Goal: Task Accomplishment & Management: Manage account settings

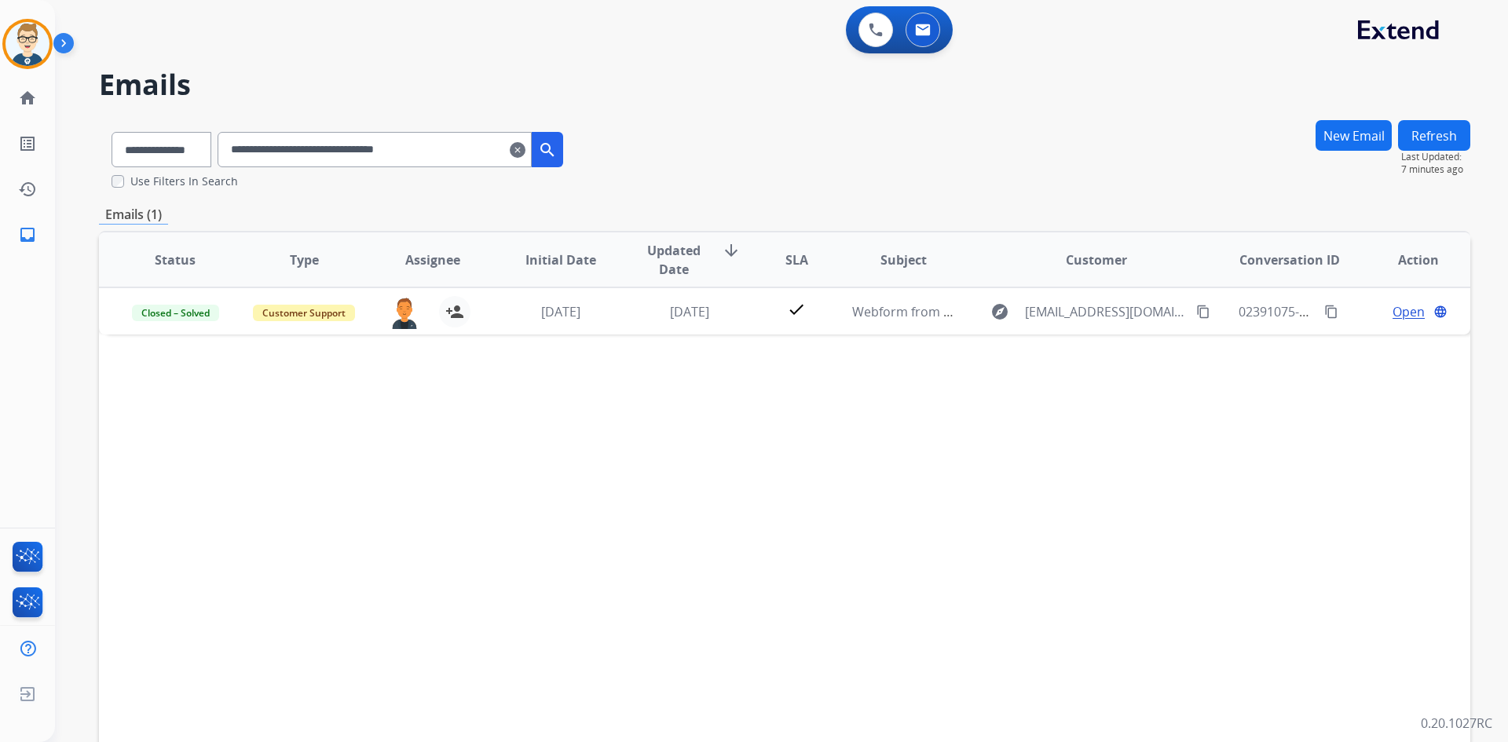
select select "**********"
click at [525, 150] on mat-icon "clear" at bounding box center [518, 150] width 16 height 19
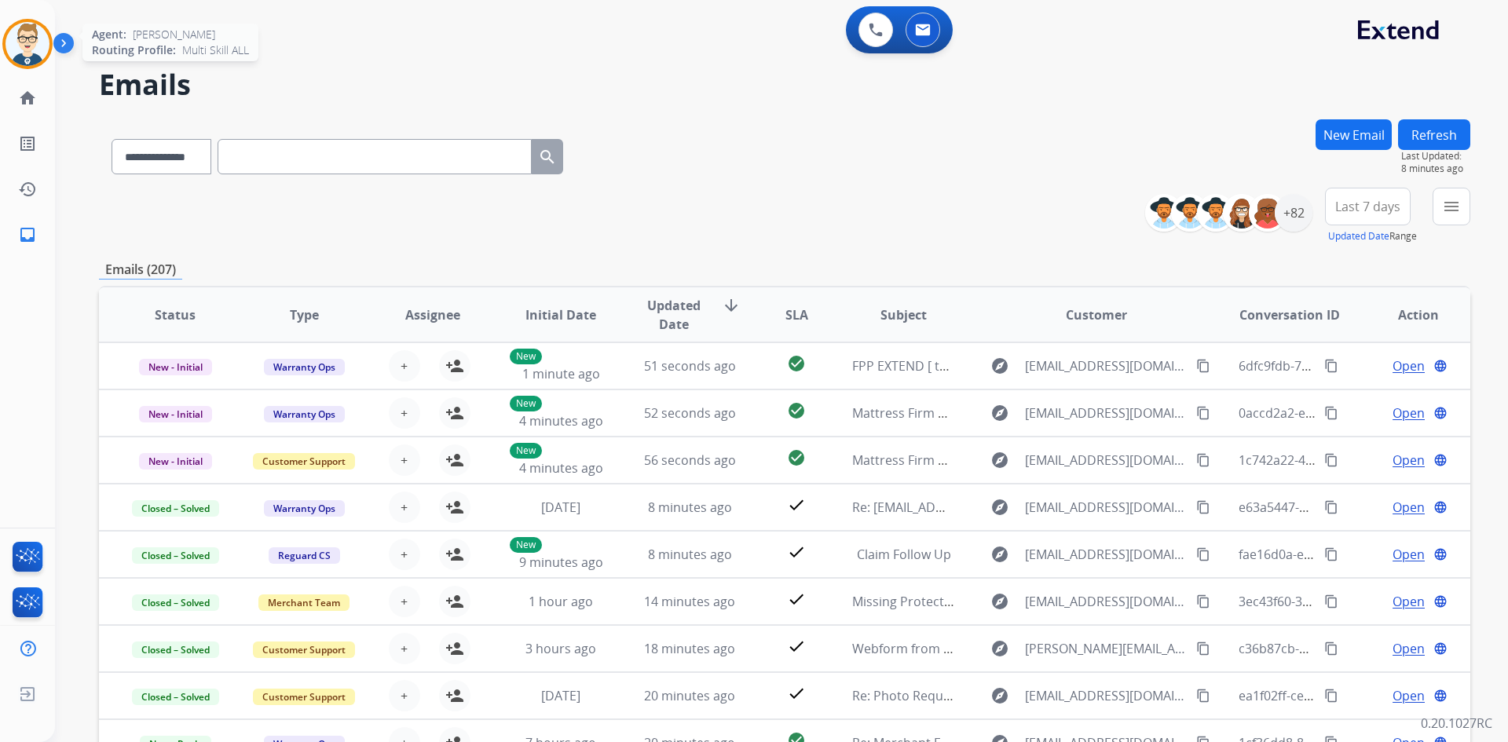
click at [7, 37] on img at bounding box center [27, 44] width 44 height 44
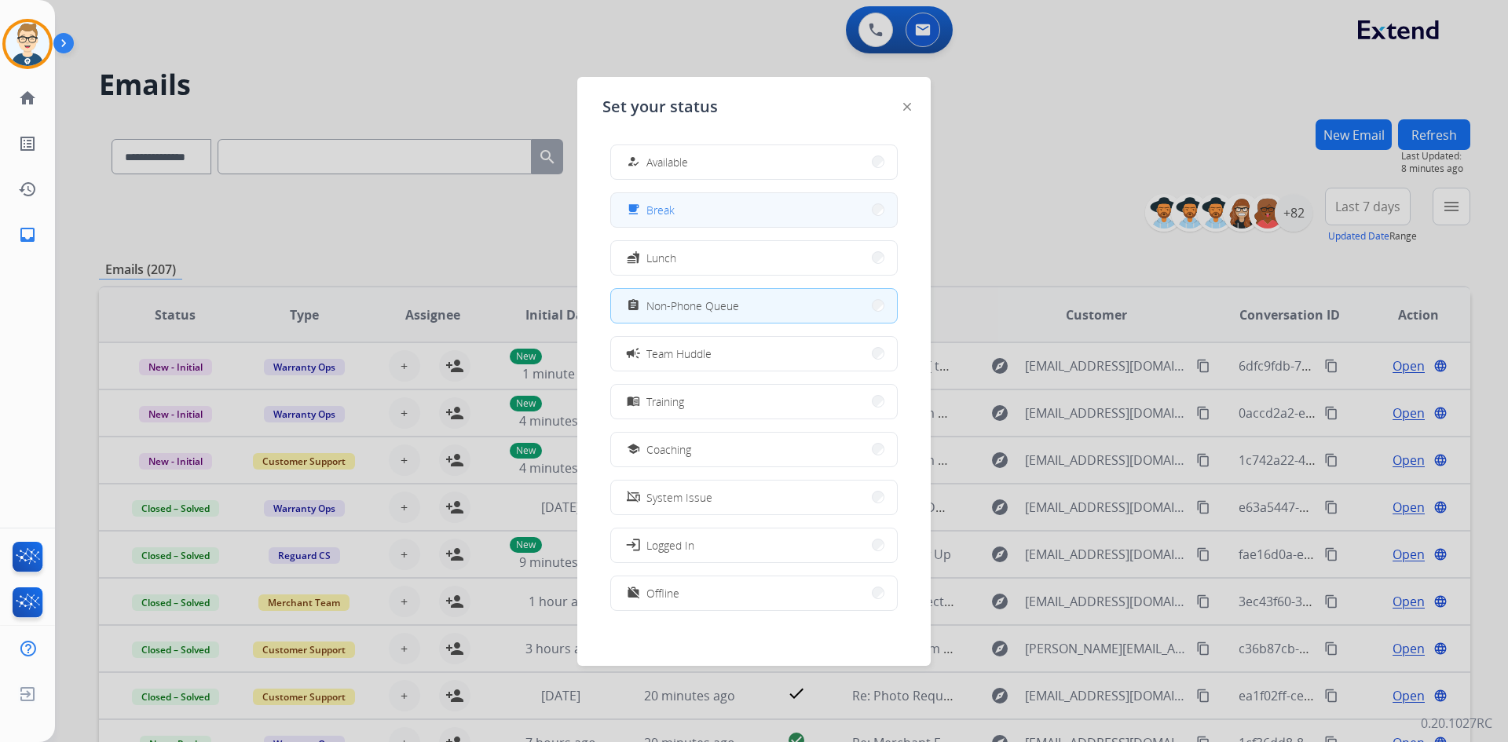
click at [709, 223] on button "free_breakfast Break" at bounding box center [754, 210] width 286 height 34
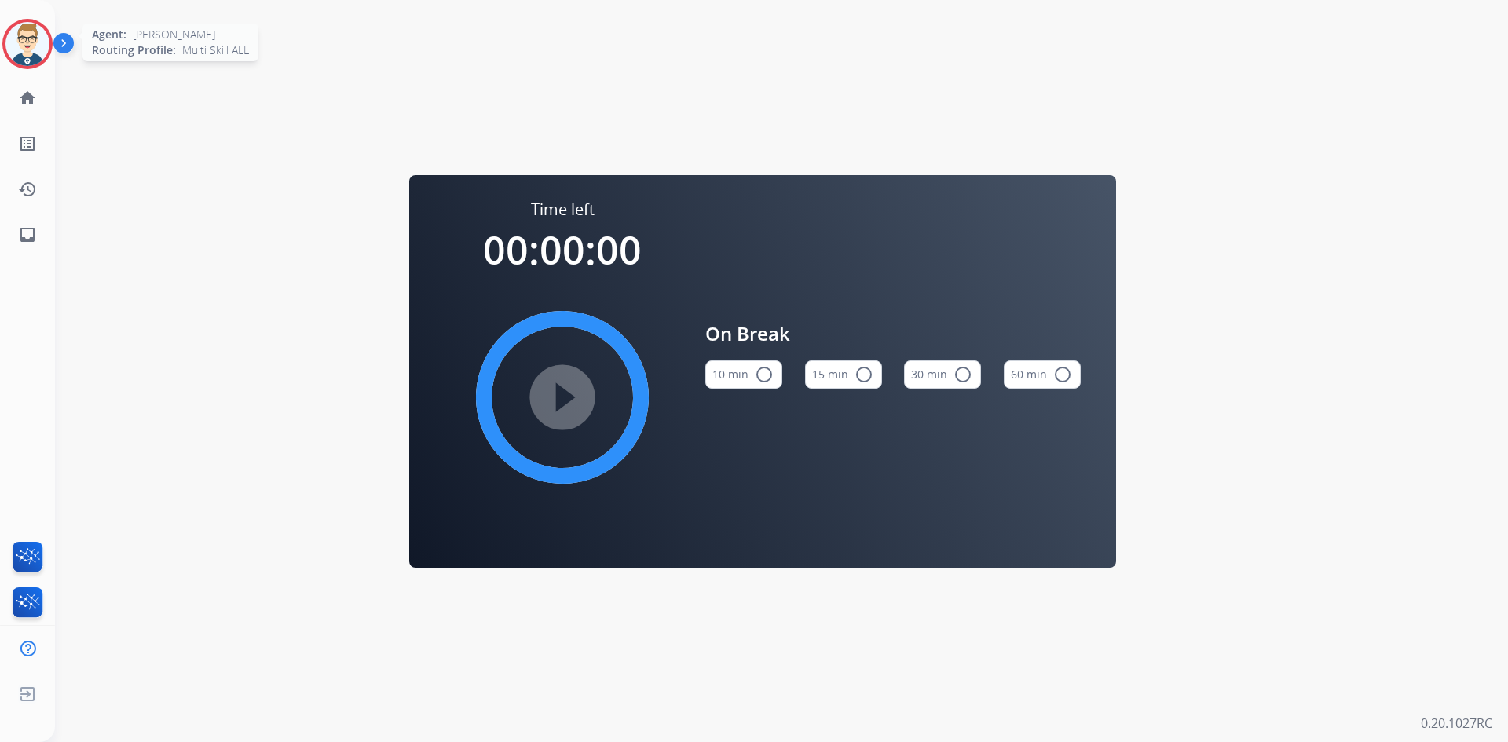
click at [32, 46] on img at bounding box center [27, 44] width 44 height 44
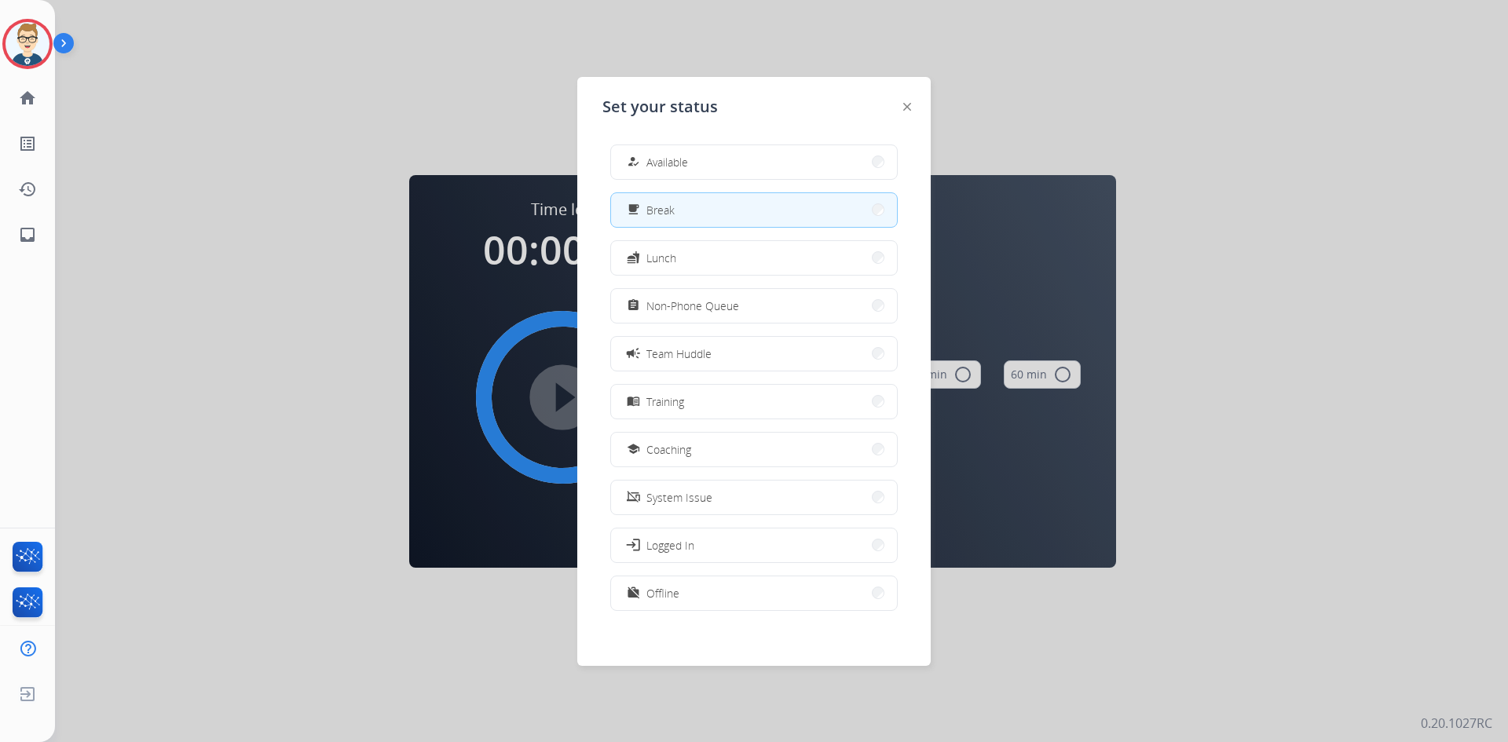
click at [438, 276] on div at bounding box center [754, 371] width 1508 height 742
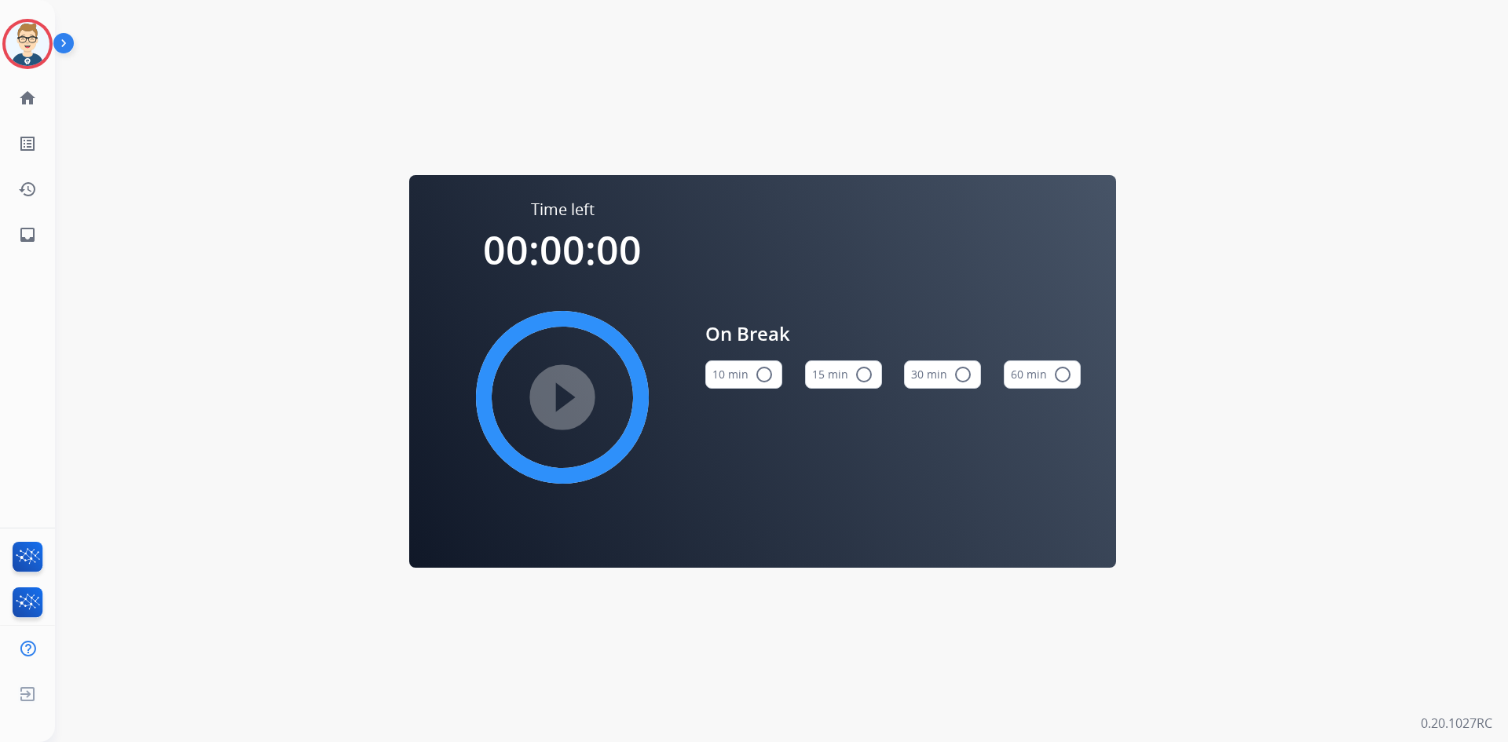
click at [847, 371] on button "15 min radio_button_unchecked" at bounding box center [843, 374] width 77 height 28
click at [572, 388] on mat-icon "play_circle_filled" at bounding box center [562, 397] width 19 height 19
click at [16, 48] on img at bounding box center [27, 44] width 44 height 44
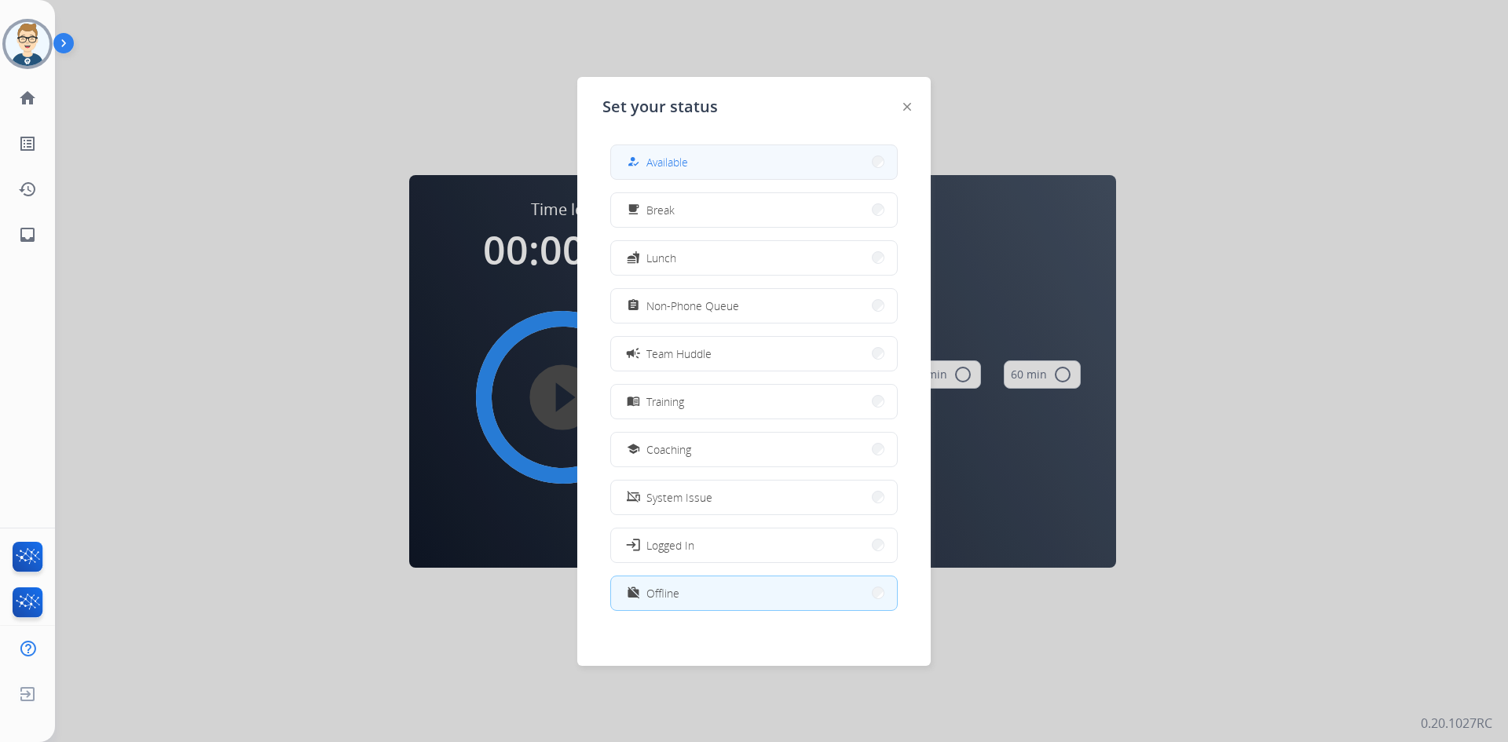
click at [720, 166] on button "how_to_reg Available" at bounding box center [754, 162] width 286 height 34
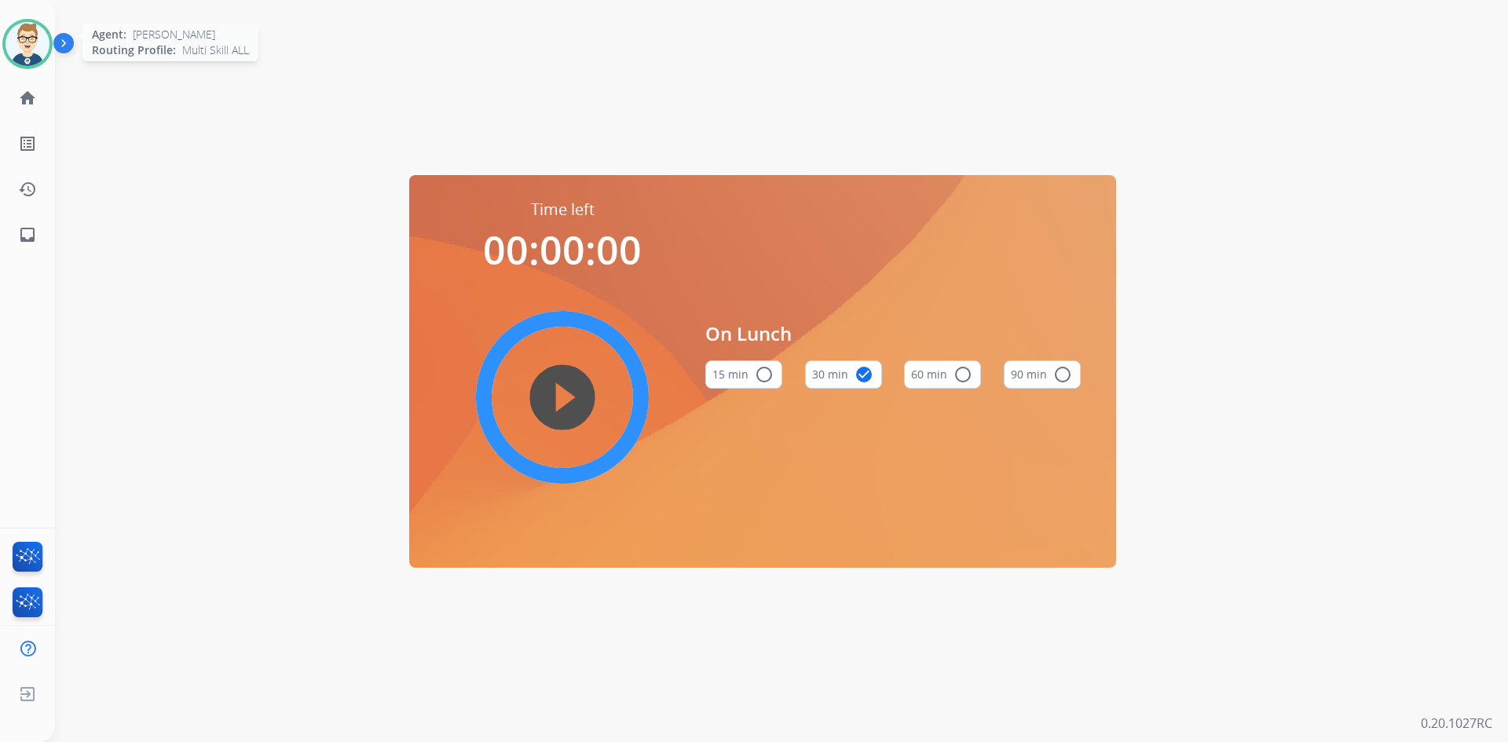
click at [11, 32] on img at bounding box center [27, 44] width 44 height 44
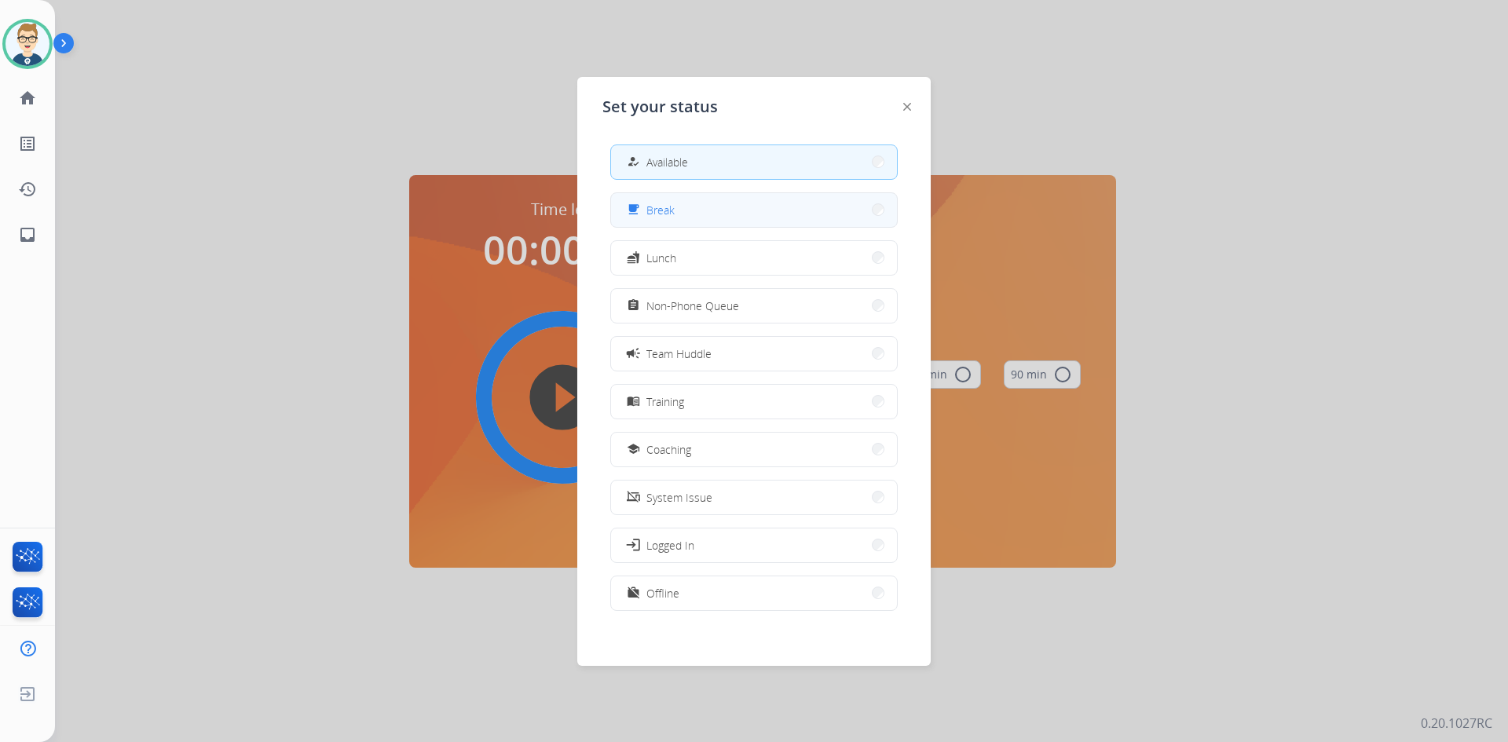
click at [684, 224] on button "free_breakfast Break" at bounding box center [754, 210] width 286 height 34
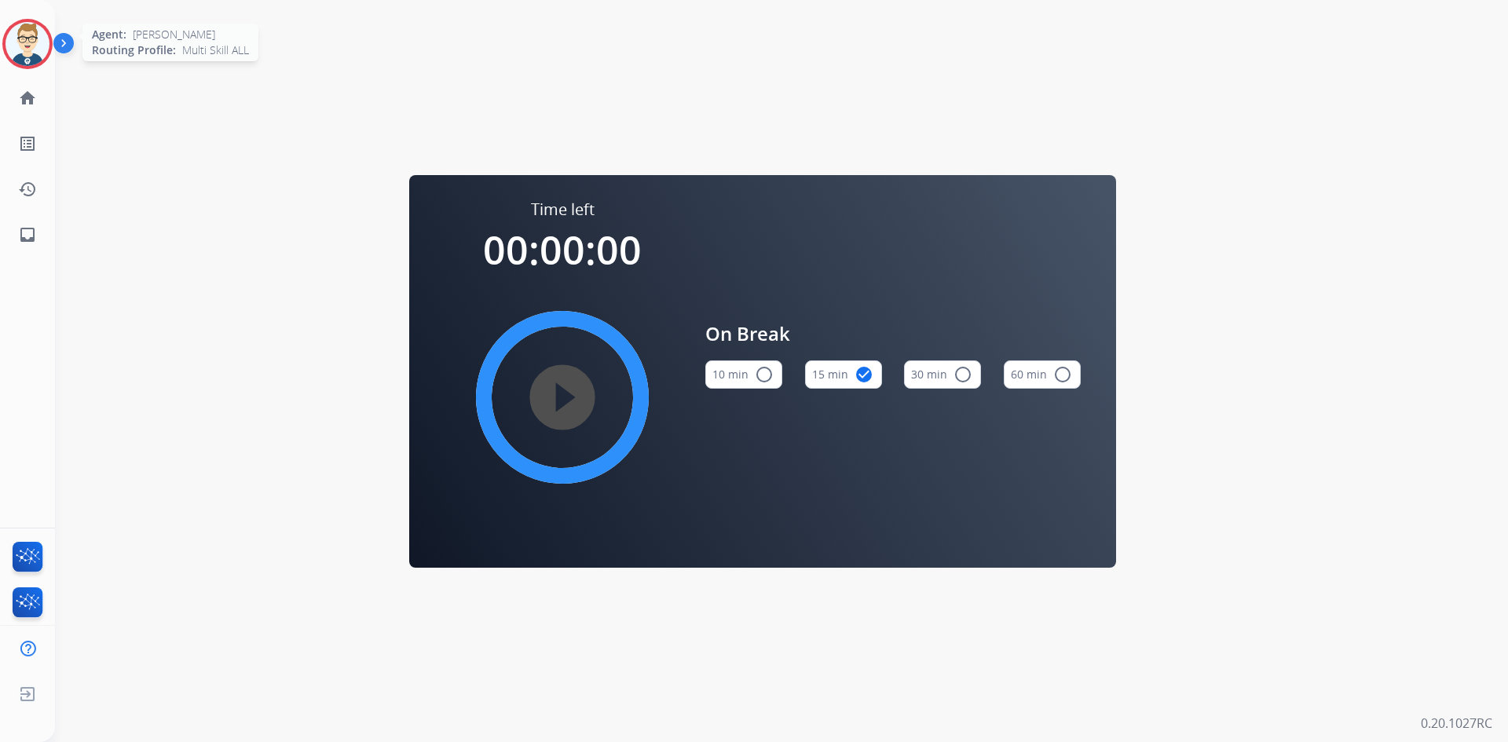
click at [27, 34] on img at bounding box center [27, 44] width 44 height 44
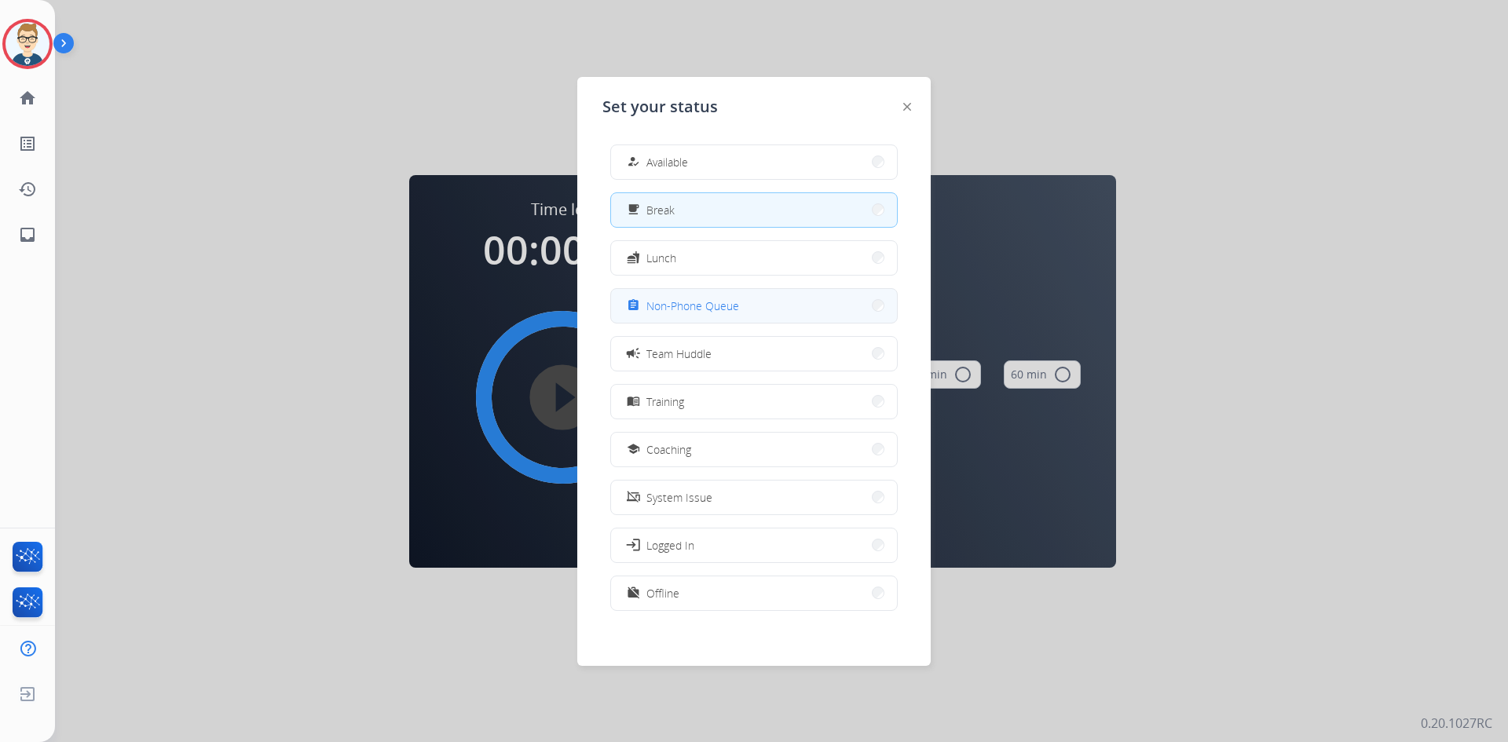
click at [700, 299] on span "Non-Phone Queue" at bounding box center [692, 306] width 93 height 16
